Goal: Task Accomplishment & Management: Manage account settings

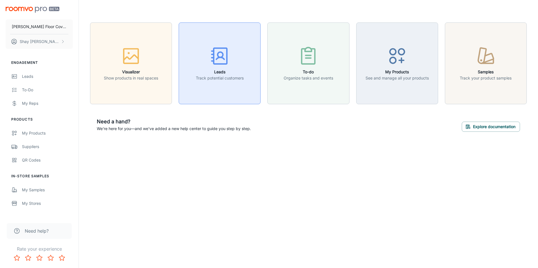
click at [225, 78] on p "Track potential customers" at bounding box center [220, 78] width 48 height 6
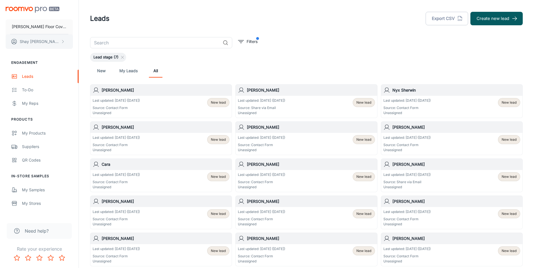
click at [54, 41] on button "[PERSON_NAME]" at bounding box center [39, 41] width 67 height 15
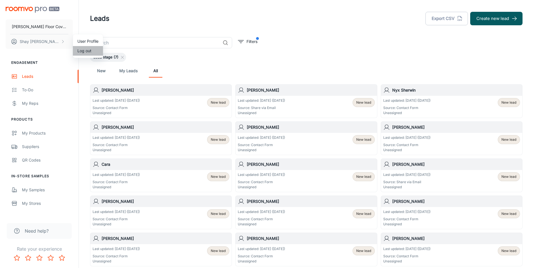
click at [89, 51] on li "Log out" at bounding box center [88, 51] width 30 height 10
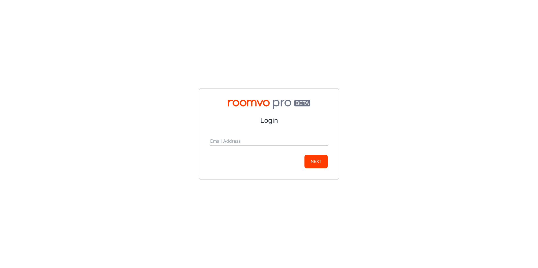
click at [266, 140] on input "Email Address" at bounding box center [269, 141] width 118 height 9
type input "[EMAIL_ADDRESS][DOMAIN_NAME]"
click at [322, 160] on button "Next" at bounding box center [315, 162] width 23 height 14
